Goal: Information Seeking & Learning: Learn about a topic

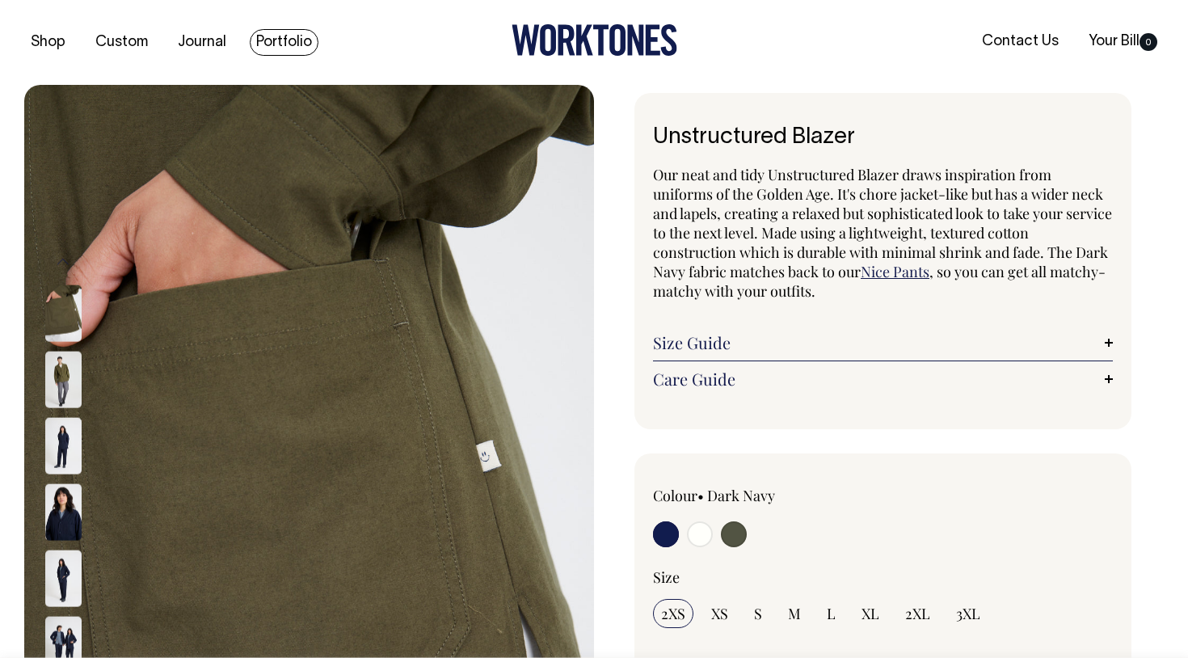
click at [275, 39] on link "Portfolio" at bounding box center [284, 42] width 69 height 27
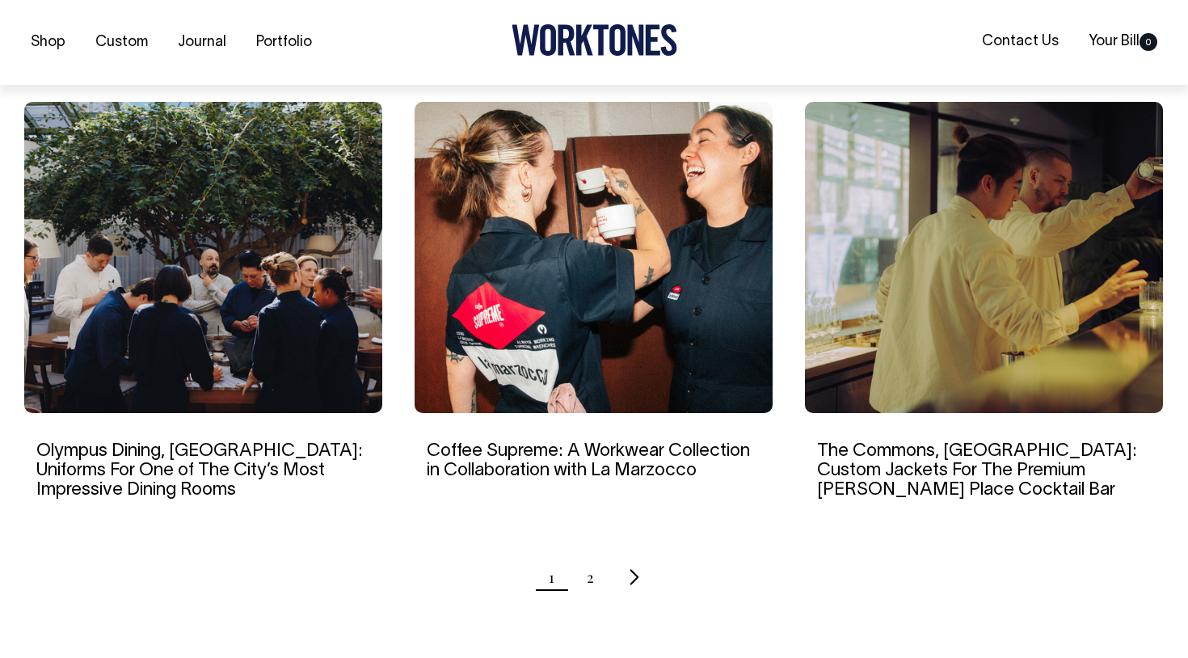
scroll to position [1507, 0]
click at [633, 568] on icon "Next page" at bounding box center [634, 576] width 11 height 17
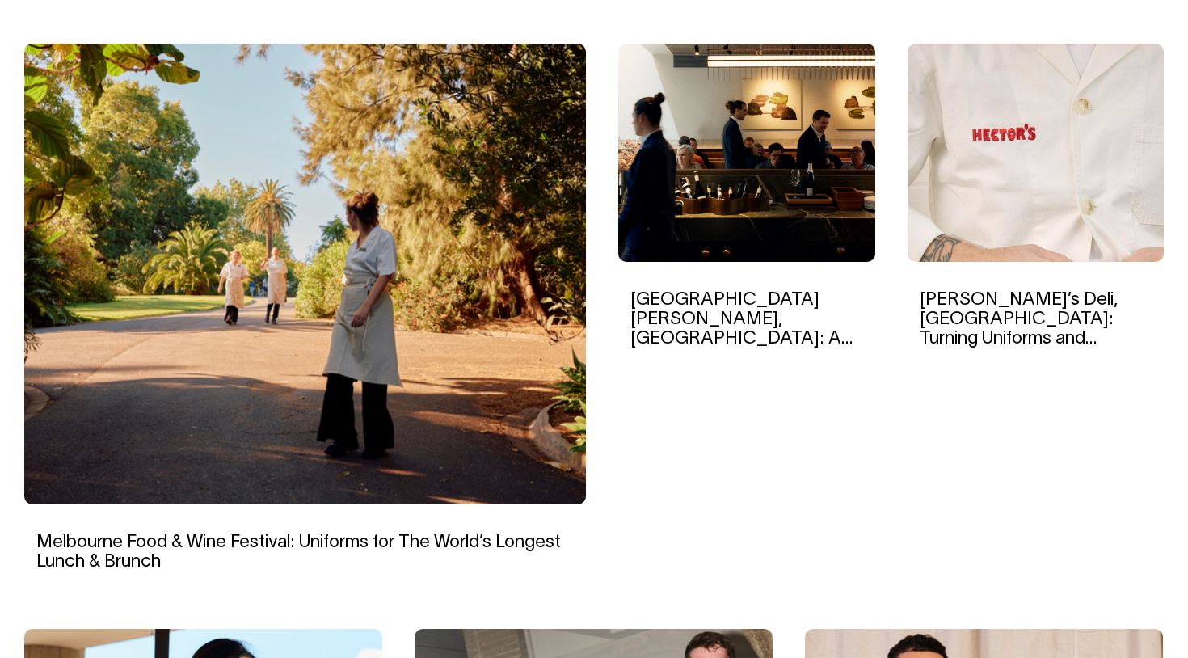
scroll to position [523, 0]
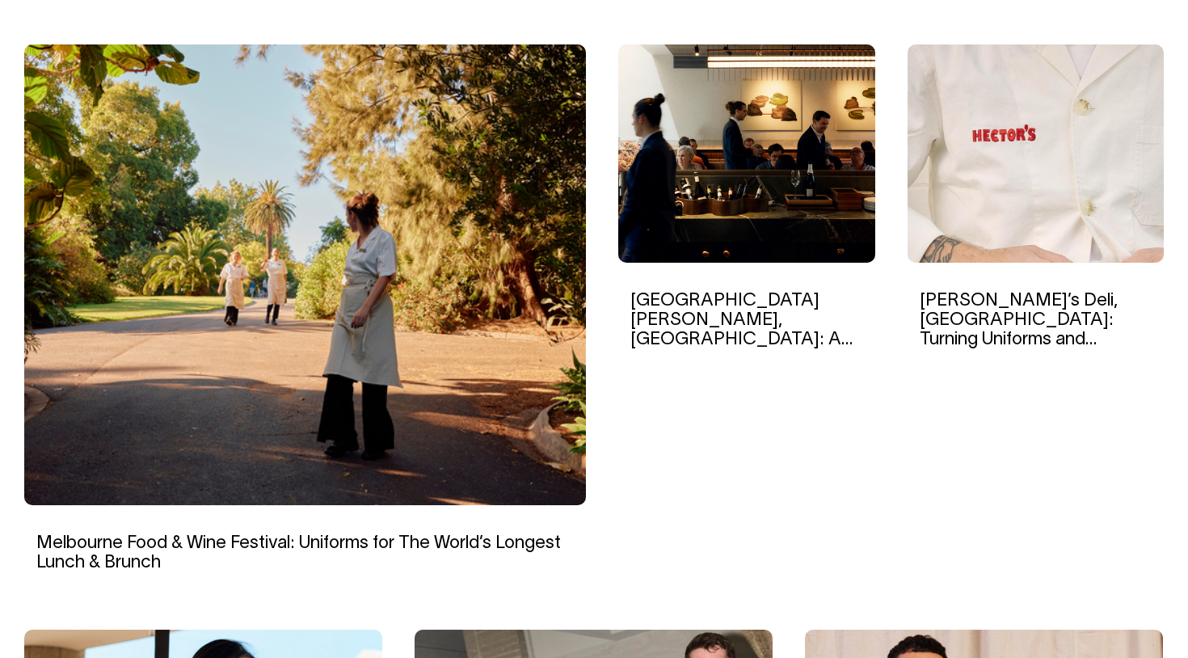
click at [744, 201] on img at bounding box center [746, 153] width 257 height 218
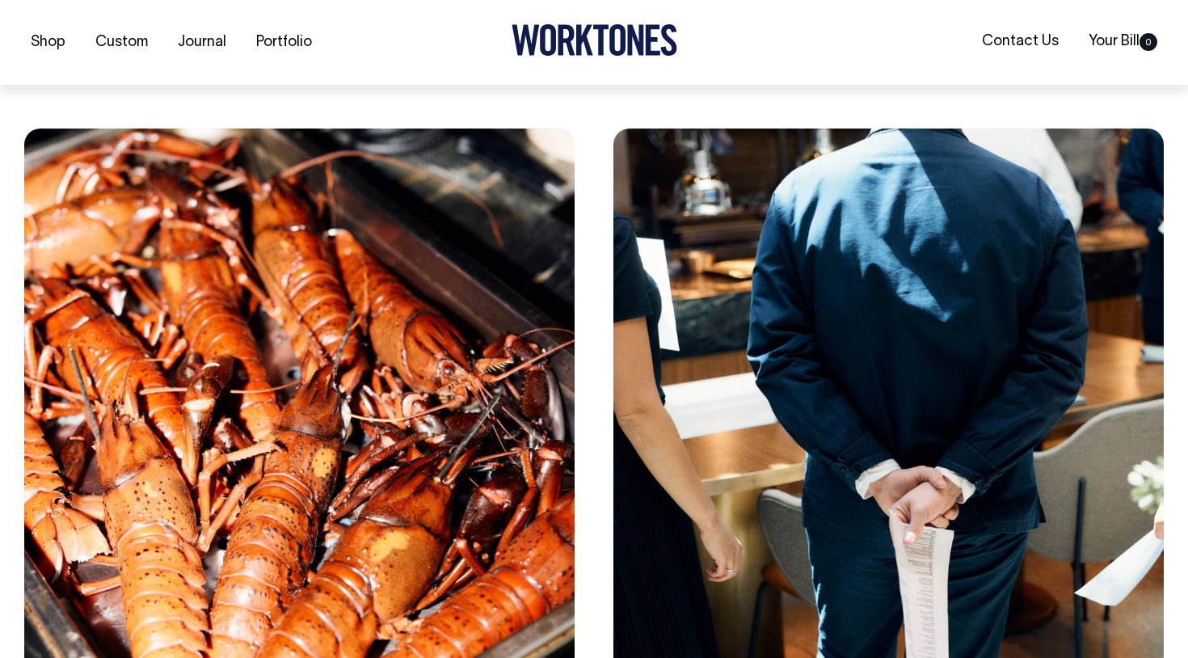
scroll to position [2979, 0]
